Goal: Find specific page/section: Find specific page/section

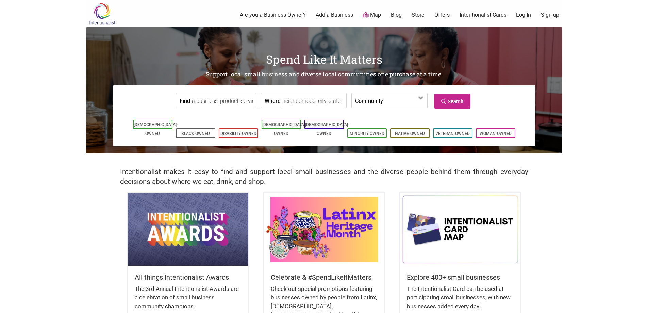
click at [204, 103] on input "Find" at bounding box center [223, 100] width 62 height 15
type input "98118"
click at [324, 105] on input "Where" at bounding box center [313, 100] width 62 height 15
click at [314, 103] on input "Where" at bounding box center [313, 100] width 62 height 15
type input "98118"
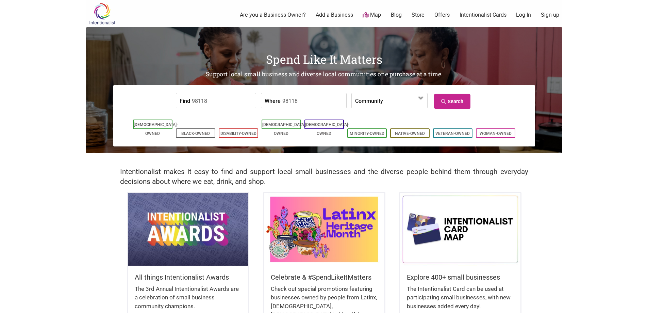
click at [236, 99] on input "98118" at bounding box center [223, 100] width 62 height 15
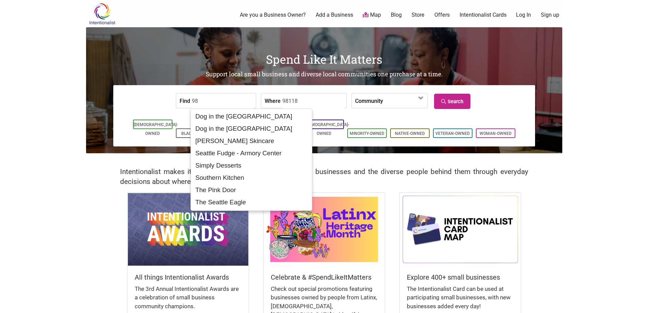
type input "9"
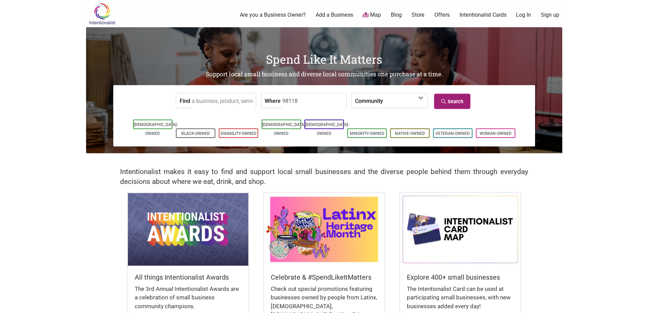
click at [459, 102] on link "Search" at bounding box center [452, 101] width 36 height 15
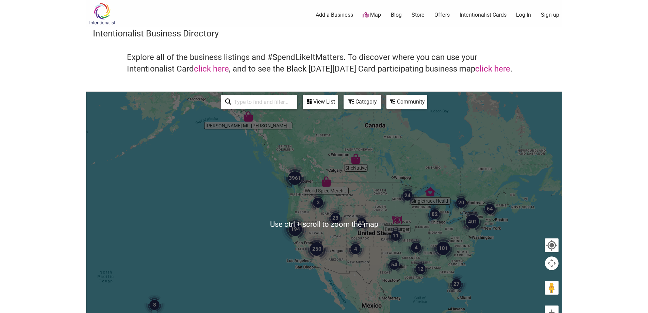
click at [271, 104] on input "search" at bounding box center [262, 101] width 62 height 13
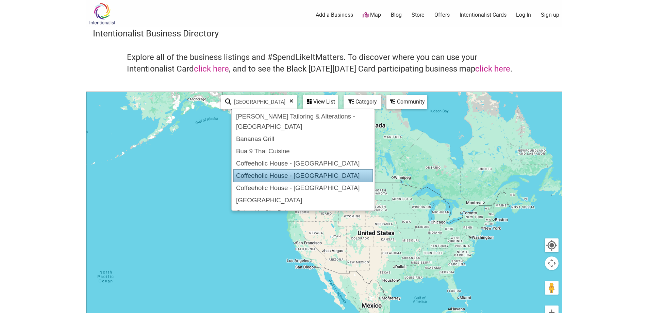
scroll to position [23, 0]
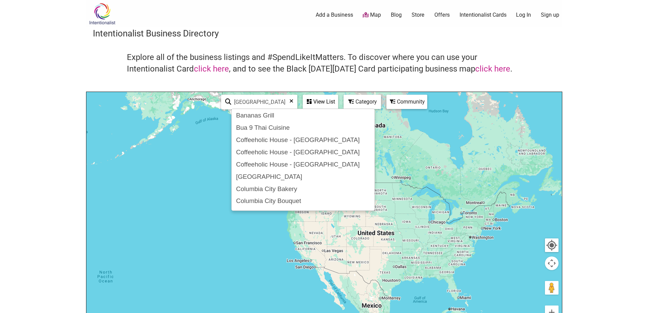
drag, startPoint x: 269, startPoint y: 103, endPoint x: 163, endPoint y: 93, distance: 106.6
click at [164, 94] on div "6 Use ctrl + scroll to zoom the map [GEOGRAPHIC_DATA] See All View List Sorry..…" at bounding box center [323, 224] width 475 height 265
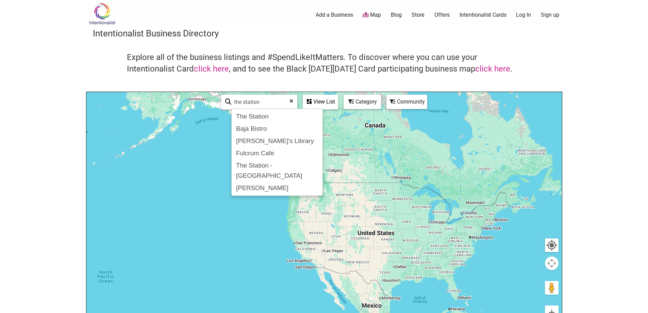
scroll to position [0, 0]
click at [254, 115] on div "The Station" at bounding box center [277, 116] width 88 height 13
type input "The Station"
